Goal: Navigation & Orientation: Find specific page/section

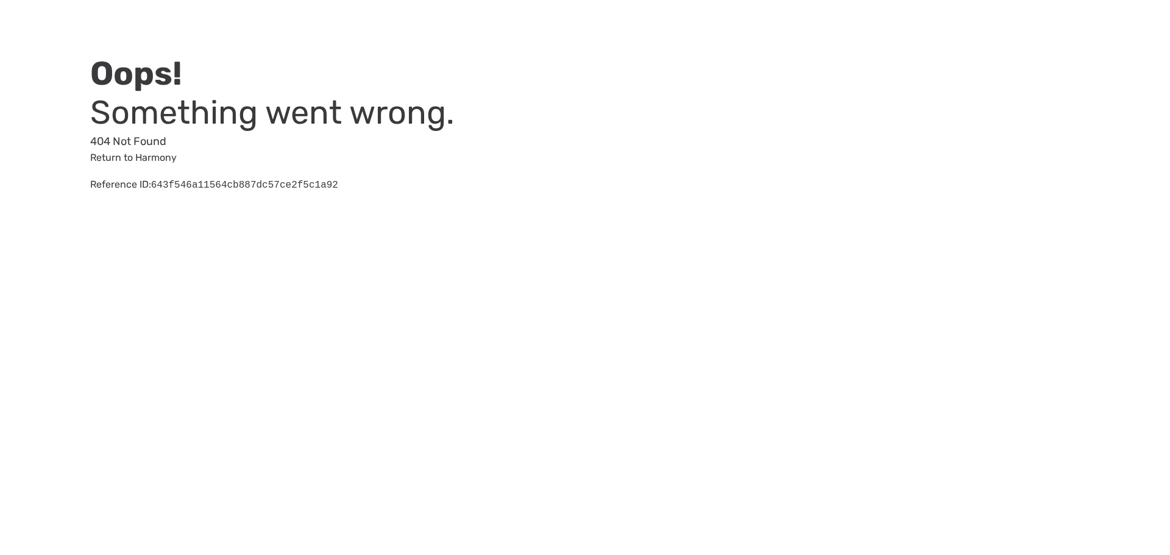
click at [131, 155] on link "Return to Harmony" at bounding box center [133, 158] width 87 height 12
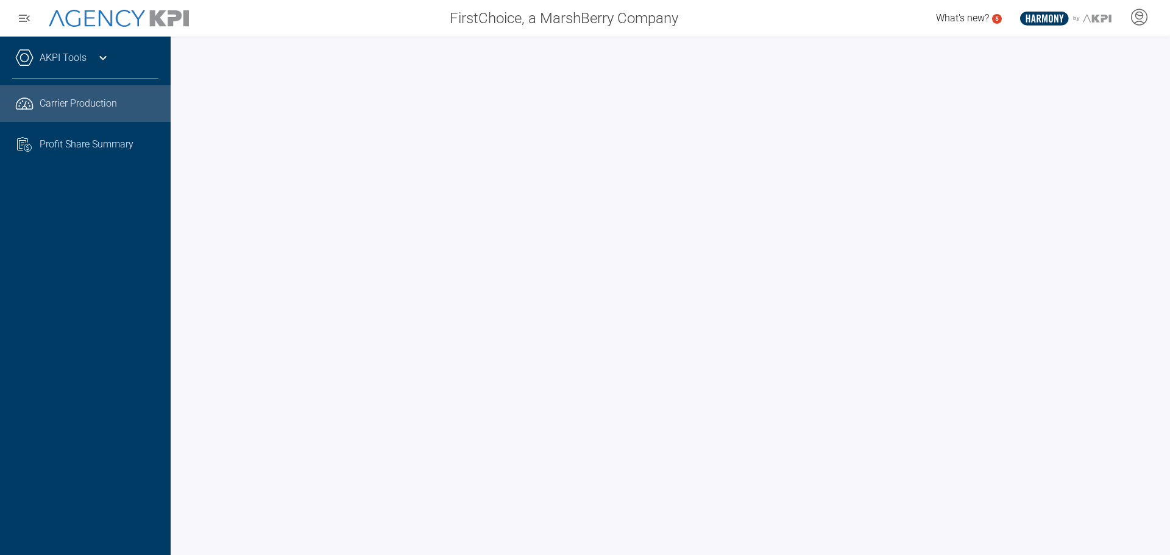
click at [154, 259] on div "AKPI Tools Core Production Data Upload Agency Code Mapping Carrier Data Health …" at bounding box center [85, 296] width 171 height 518
click at [154, 274] on div "AKPI Tools Core Production Data Upload Agency Code Mapping Carrier Data Health …" at bounding box center [85, 296] width 171 height 518
